Goal: Task Accomplishment & Management: Use online tool/utility

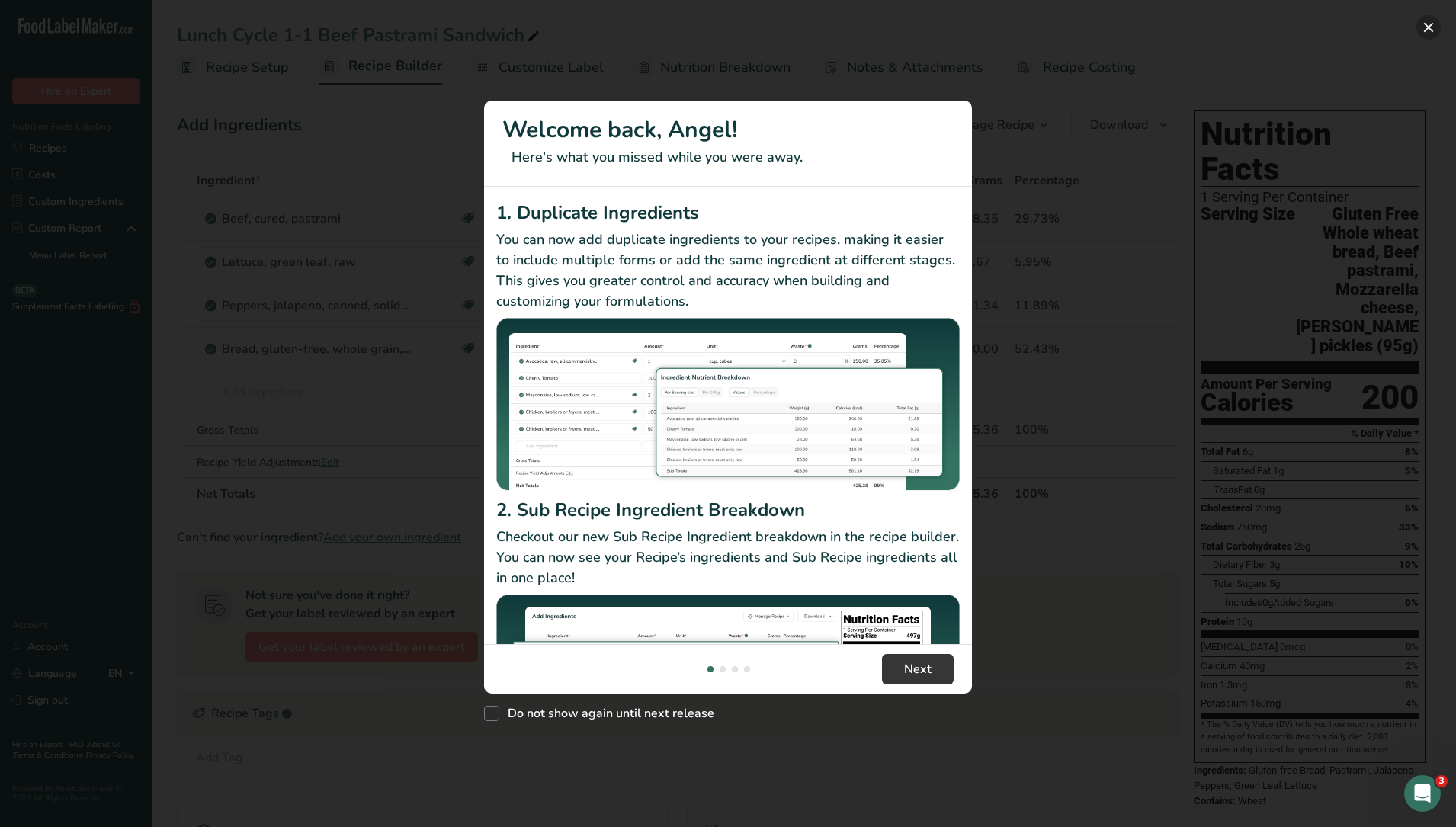
click at [1423, 25] on button "New Features" at bounding box center [1427, 27] width 24 height 24
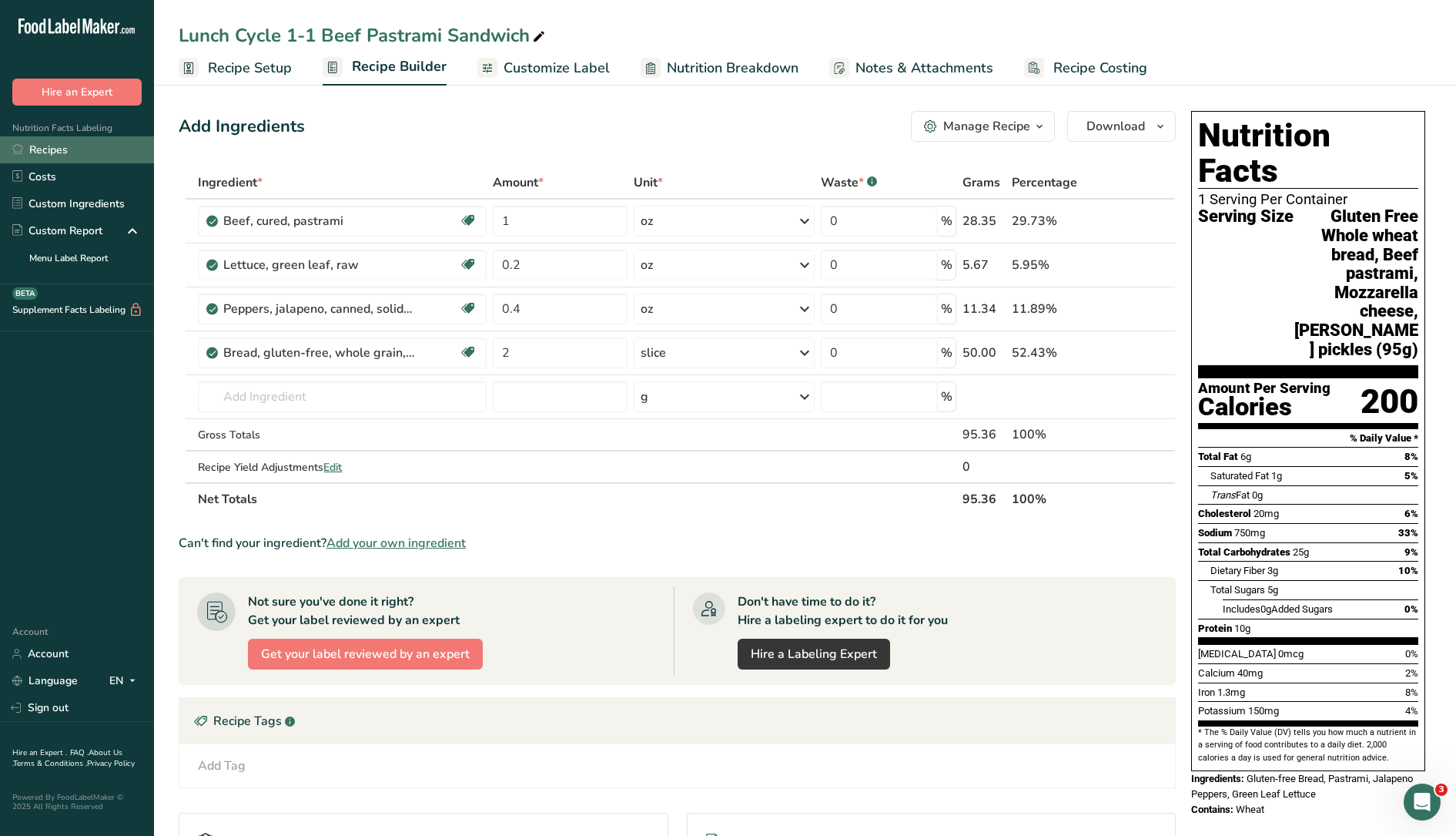
click at [61, 150] on link "Recipes" at bounding box center [77, 150] width 154 height 27
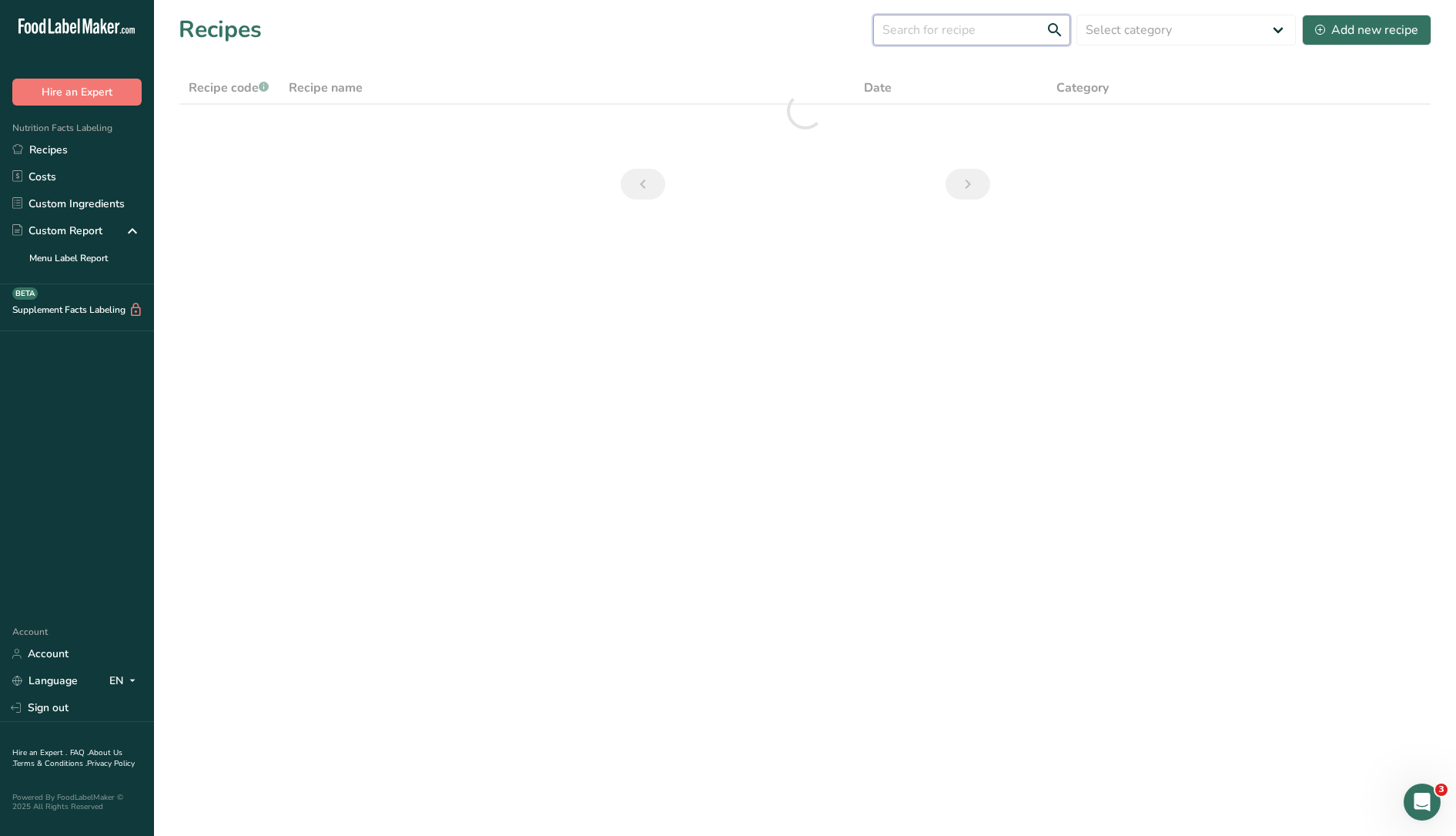
click at [1004, 32] on input "text" at bounding box center [972, 30] width 197 height 31
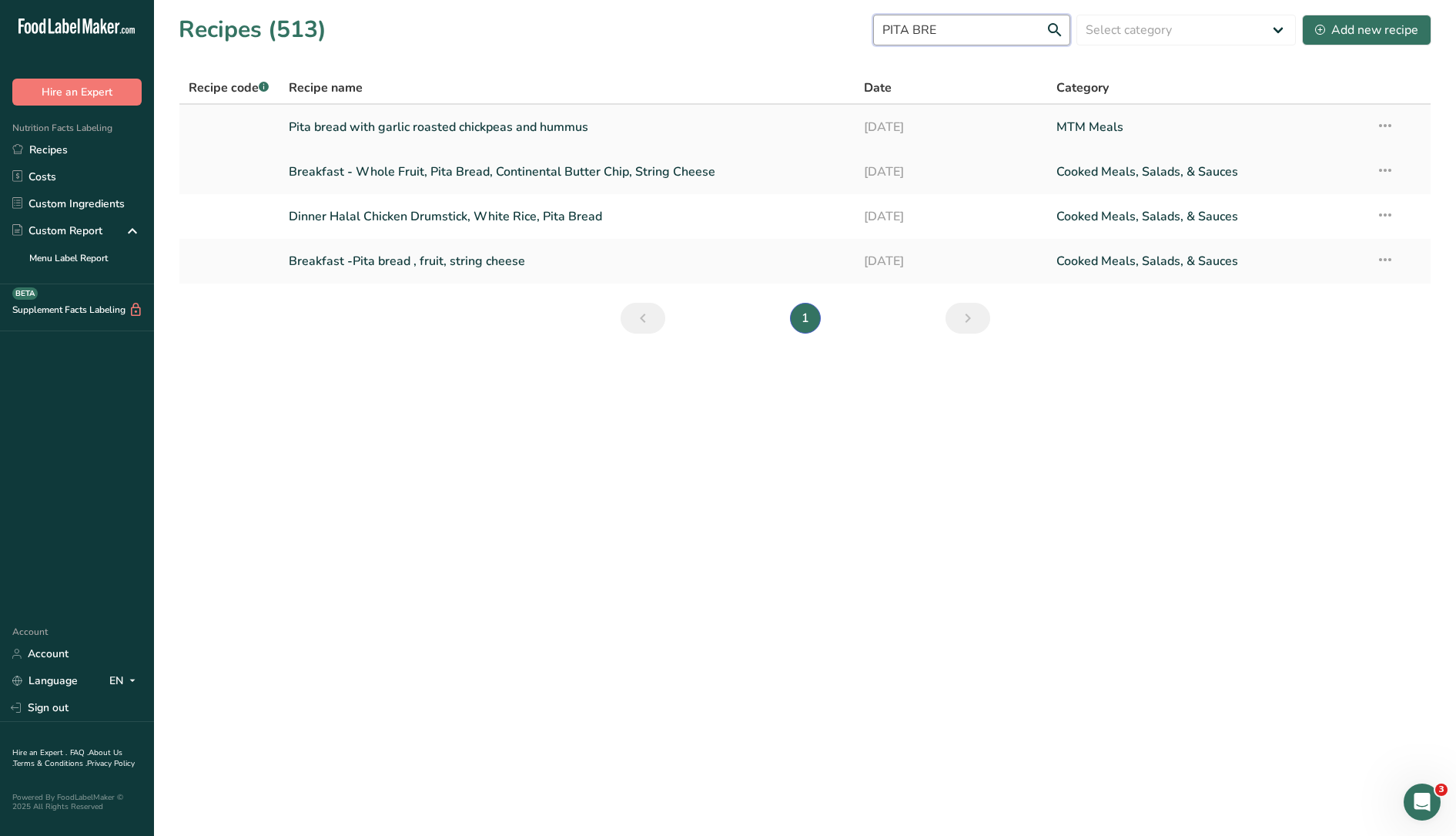
type input "PITA BRE"
click at [381, 125] on link "Pita bread with garlic roasted chickpeas and hummus" at bounding box center [568, 127] width 558 height 33
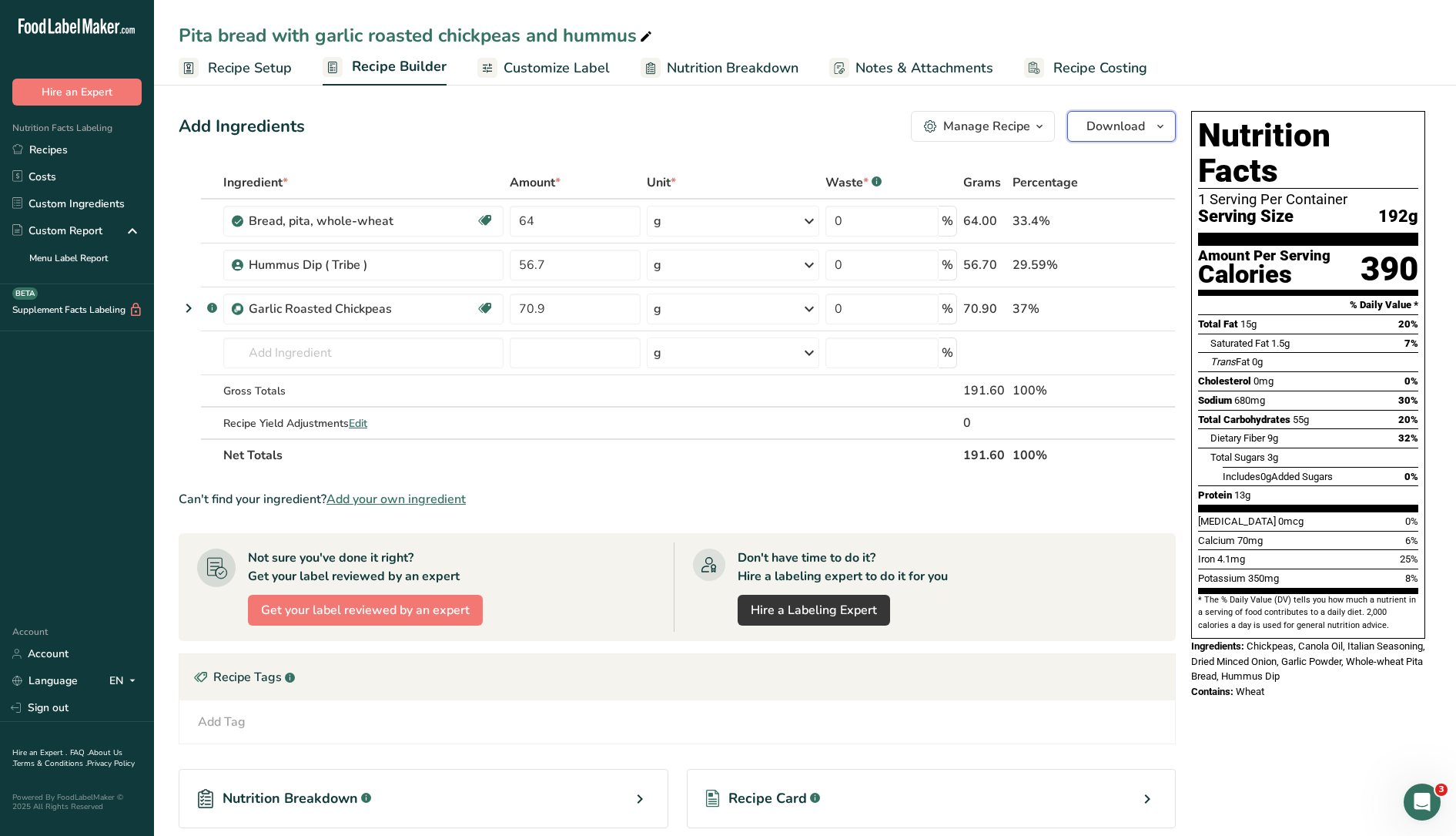
click at [1109, 122] on span "Download" at bounding box center [1115, 127] width 59 height 18
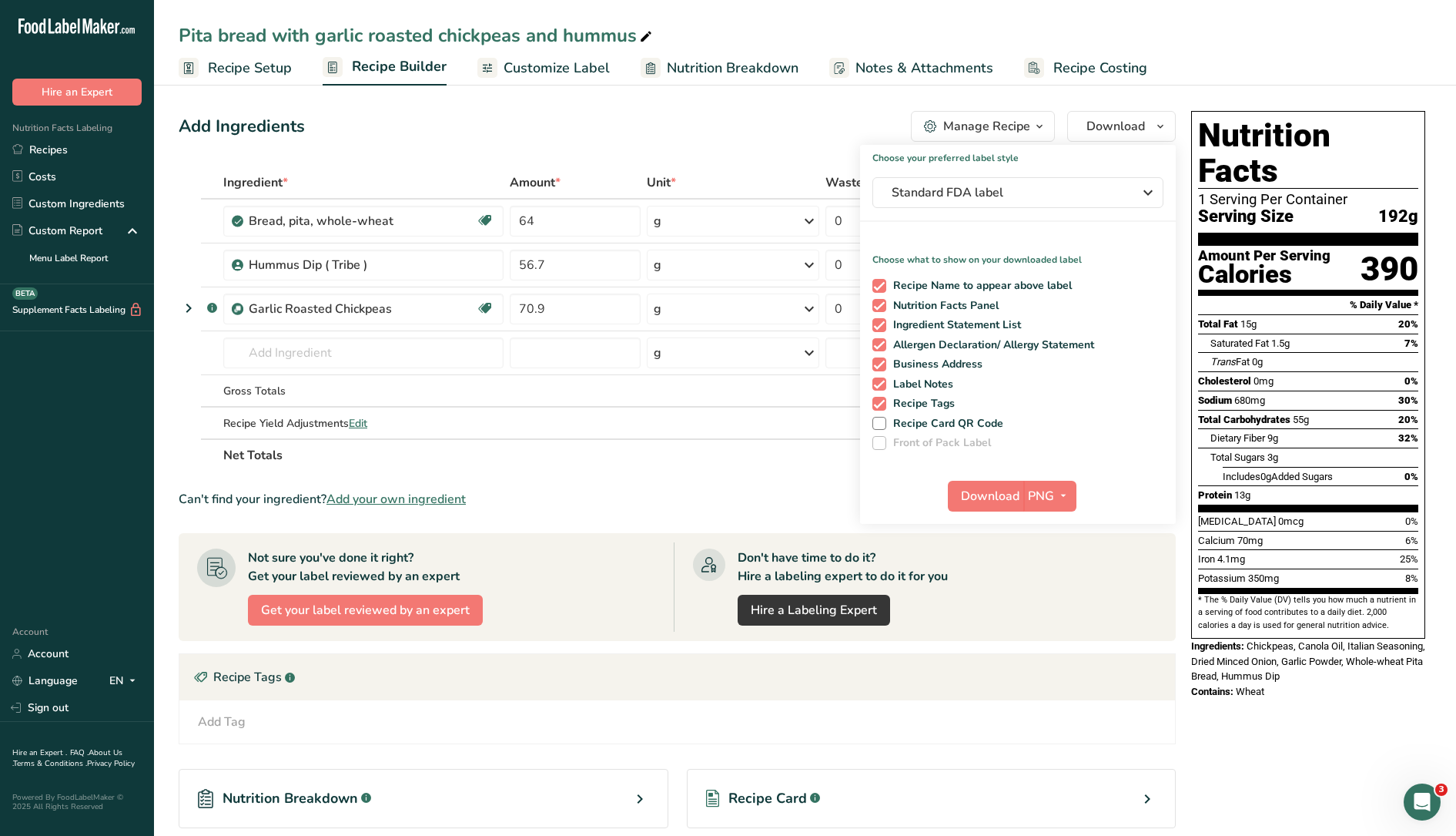
click at [1201, 76] on ul "Recipe Setup Recipe Builder Customize Label Nutrition Breakdown Notes & Attachm…" at bounding box center [804, 68] width 1302 height 36
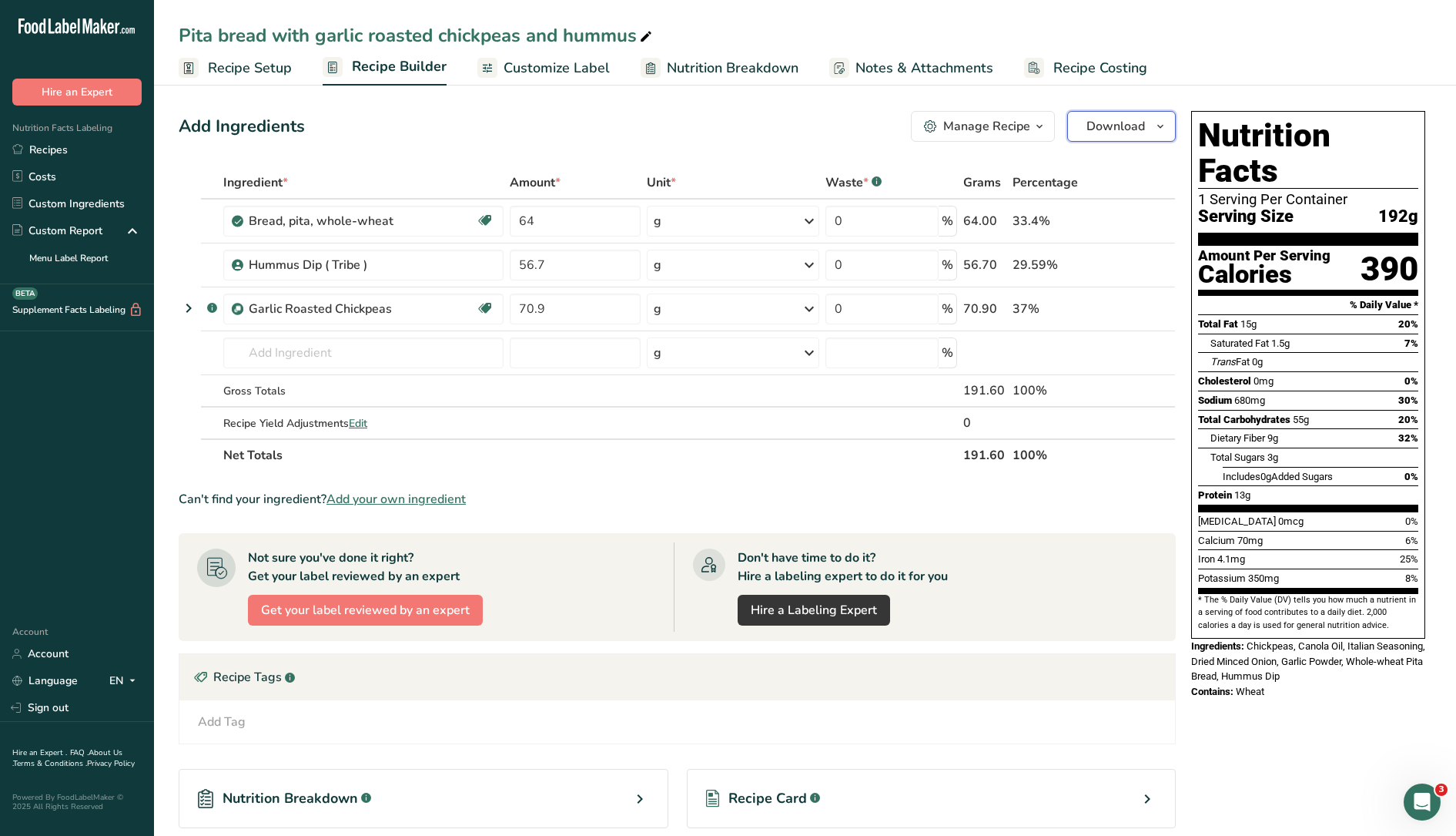
click at [1154, 126] on icon "button" at bounding box center [1160, 127] width 13 height 19
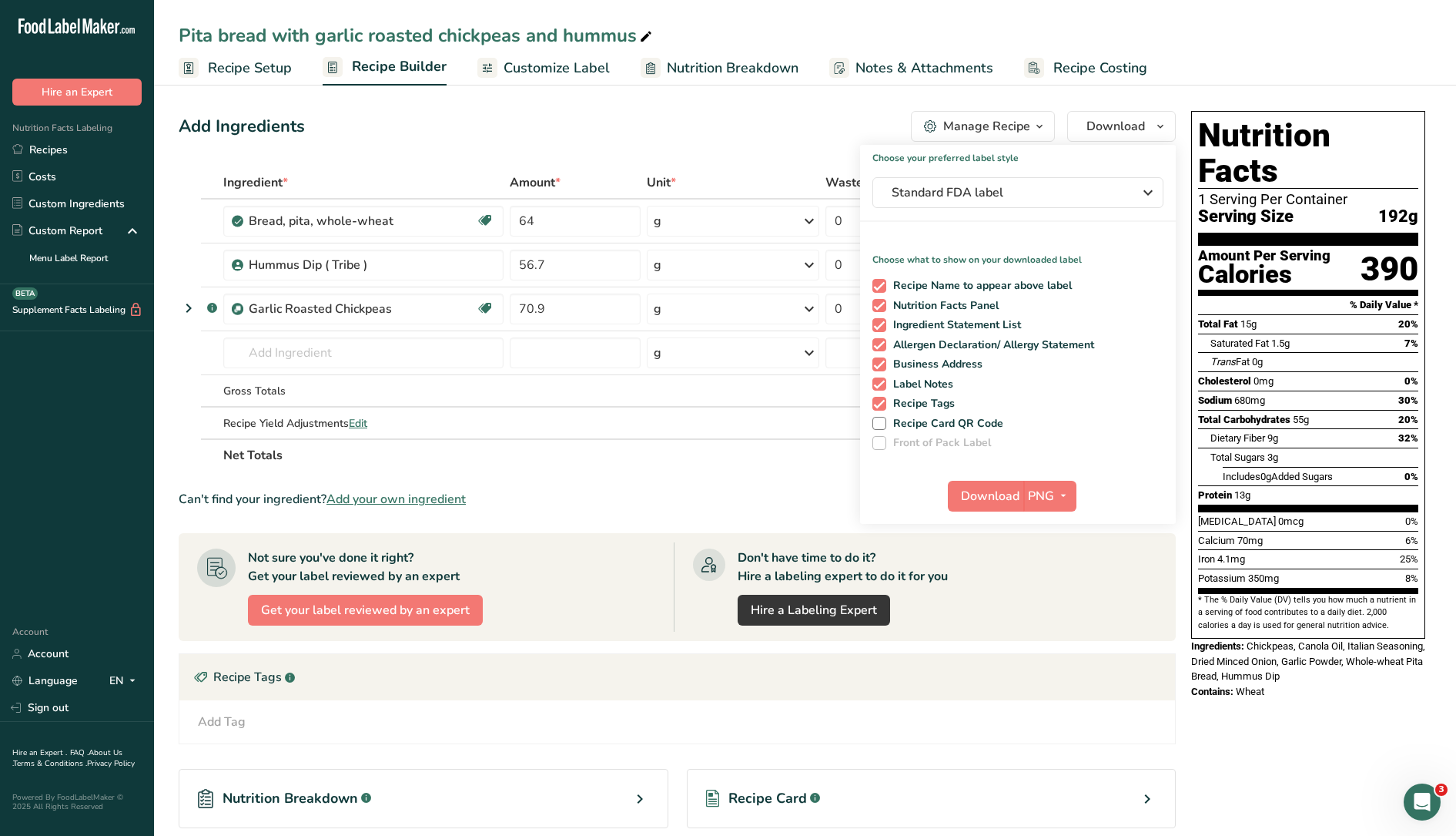
click at [1310, 50] on ul "Recipe Setup Recipe Builder Customize Label Nutrition Breakdown Notes & Attachm…" at bounding box center [804, 68] width 1302 height 36
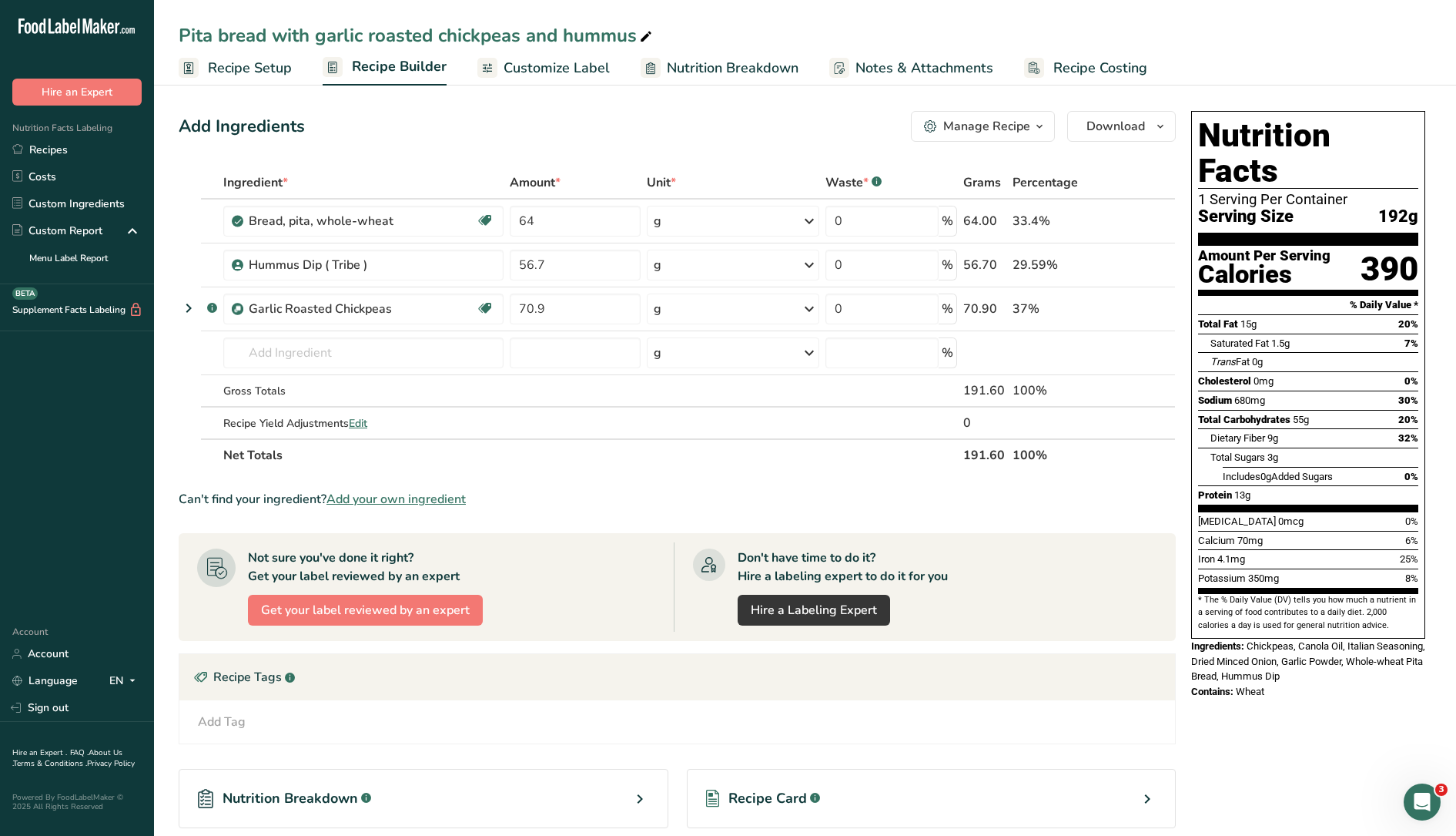
scroll to position [192, 0]
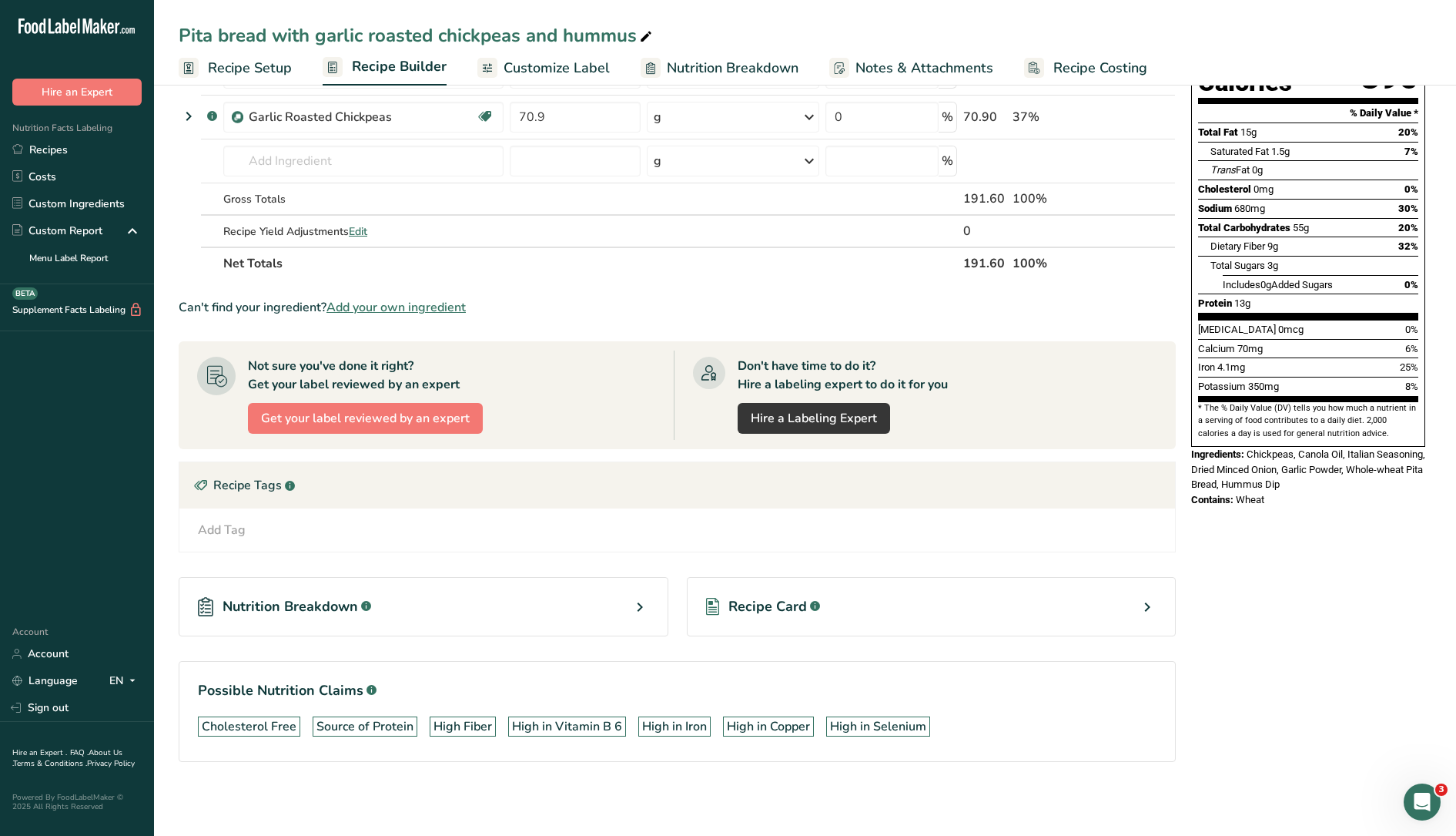
click at [780, 615] on span "Recipe Card" at bounding box center [767, 606] width 79 height 21
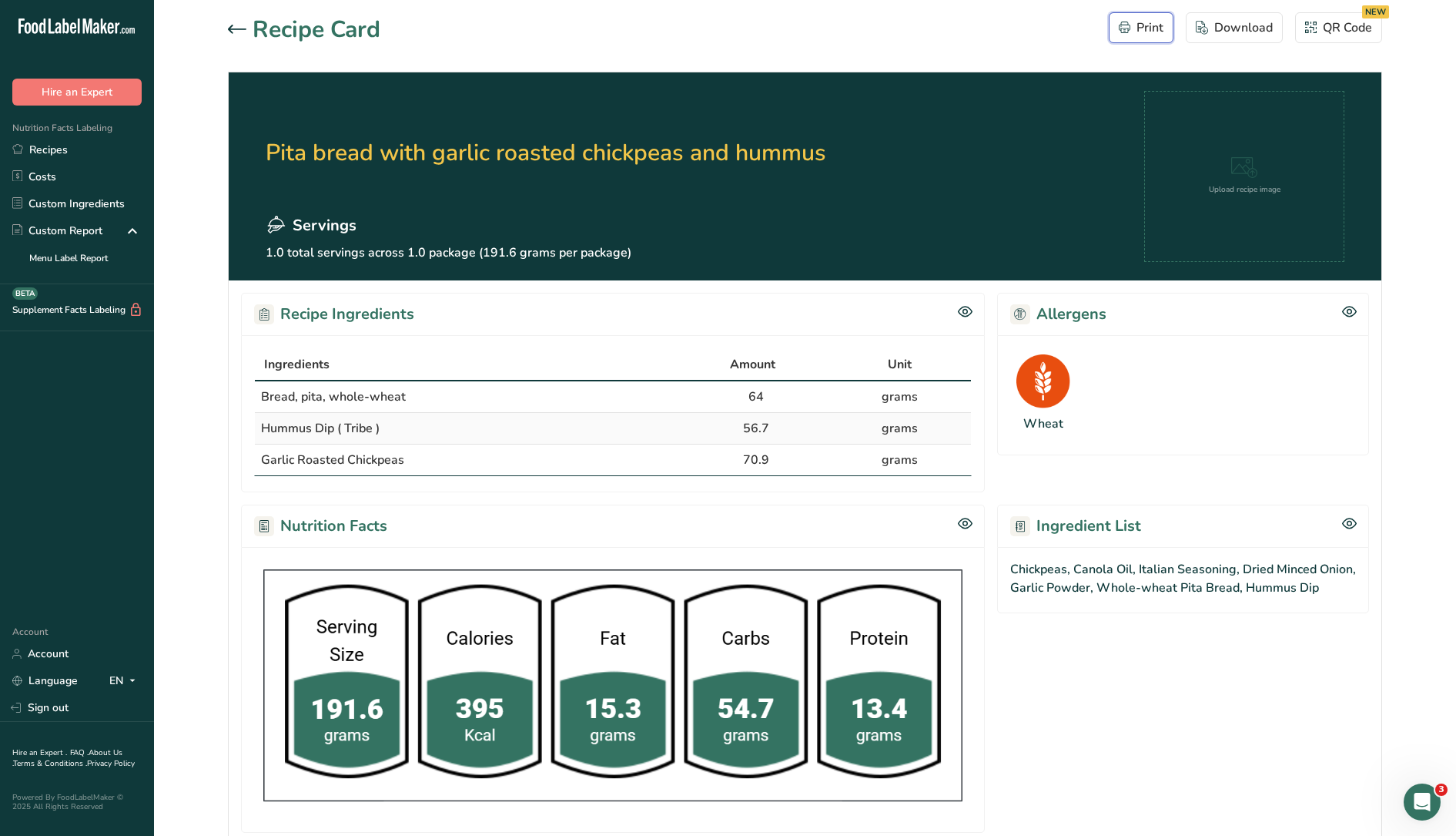
drag, startPoint x: 1127, startPoint y: 35, endPoint x: 156, endPoint y: 726, distance: 1191.8
click at [1127, 34] on div "Print" at bounding box center [1141, 27] width 44 height 18
click at [58, 157] on link "Recipes" at bounding box center [77, 150] width 154 height 27
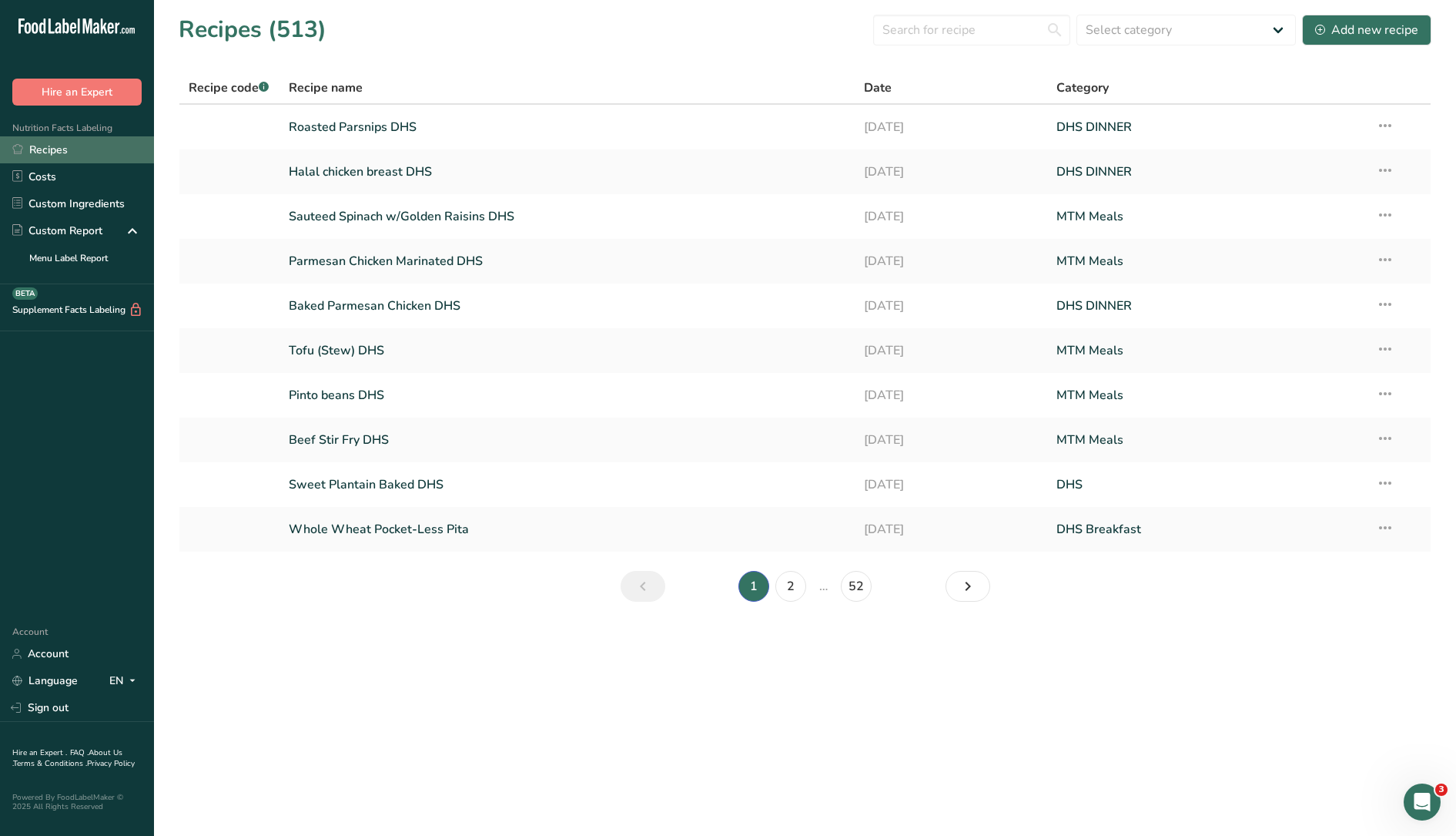
click at [44, 148] on link "Recipes" at bounding box center [77, 150] width 154 height 27
